Goal: Information Seeking & Learning: Learn about a topic

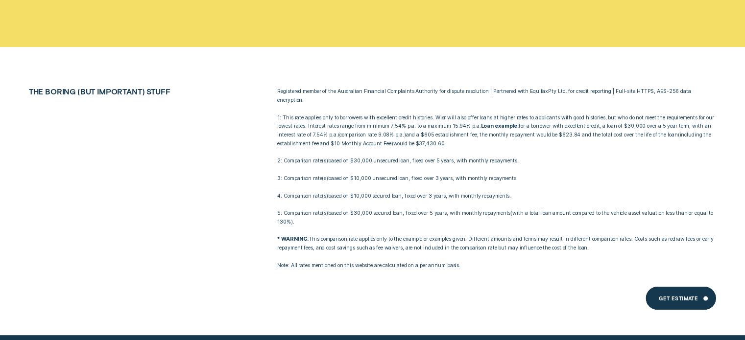
scroll to position [6151, 0]
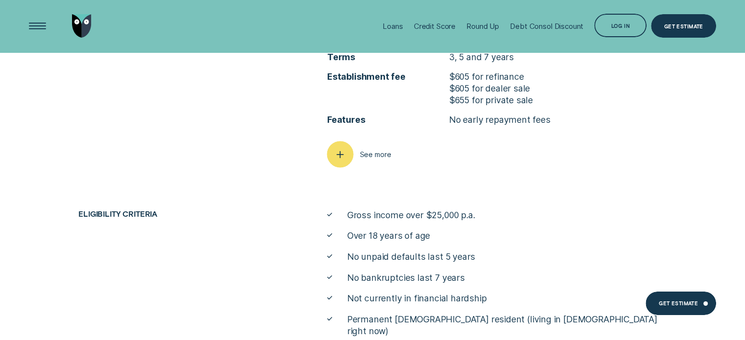
click at [341, 144] on div "button" at bounding box center [339, 154] width 26 height 26
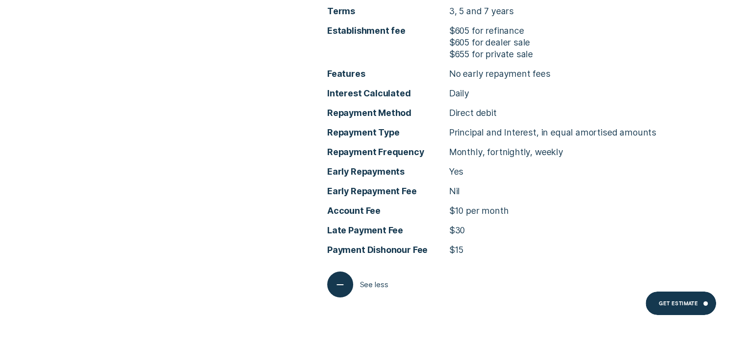
scroll to position [3410, 0]
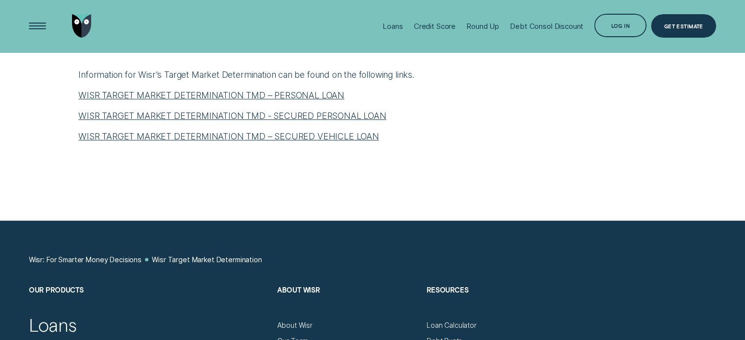
scroll to position [441, 0]
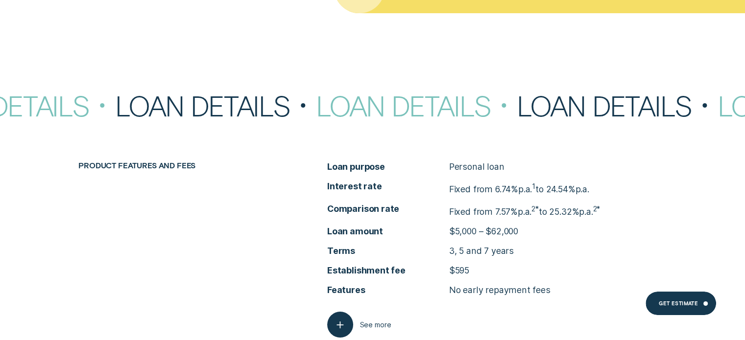
scroll to position [3818, 0]
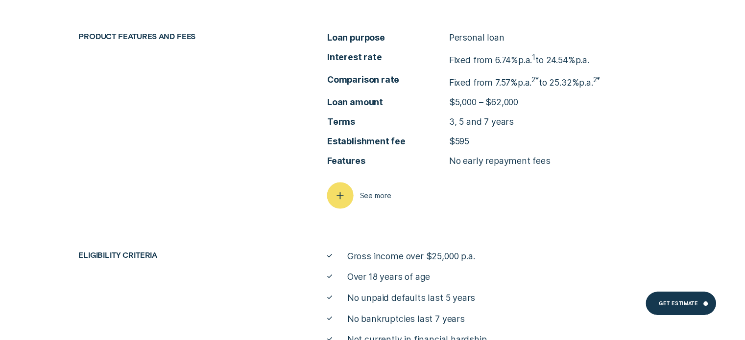
click at [334, 190] on icon "button" at bounding box center [339, 195] width 13 height 15
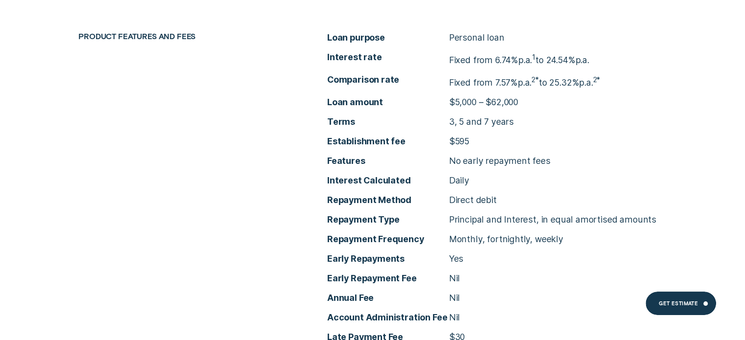
scroll to position [3916, 0]
